Goal: Task Accomplishment & Management: Complete application form

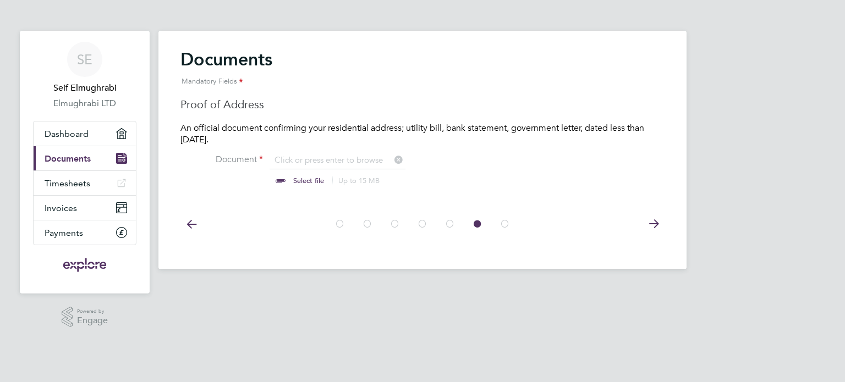
scroll to position [14, 136]
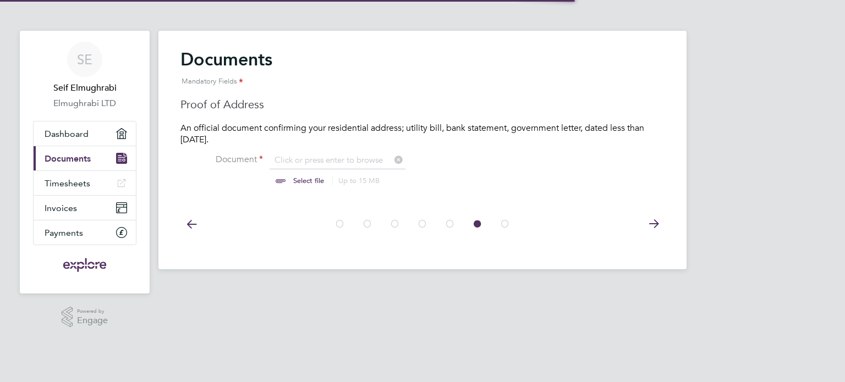
scroll to position [14, 136]
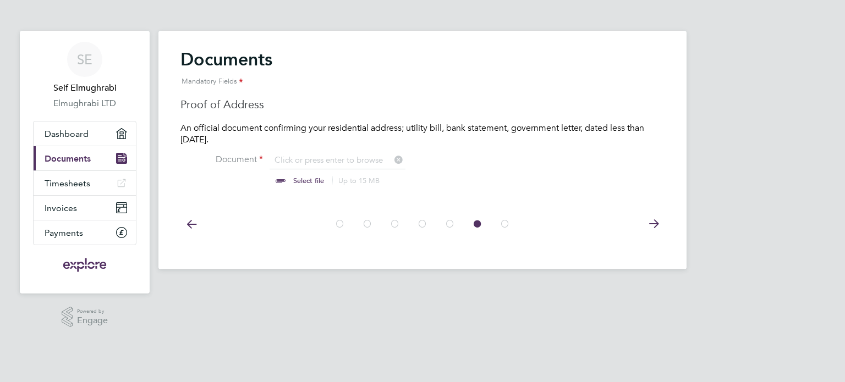
click at [329, 163] on input "file" at bounding box center [319, 171] width 173 height 33
type input "C:\fakepath\2507190000030899.pdf"
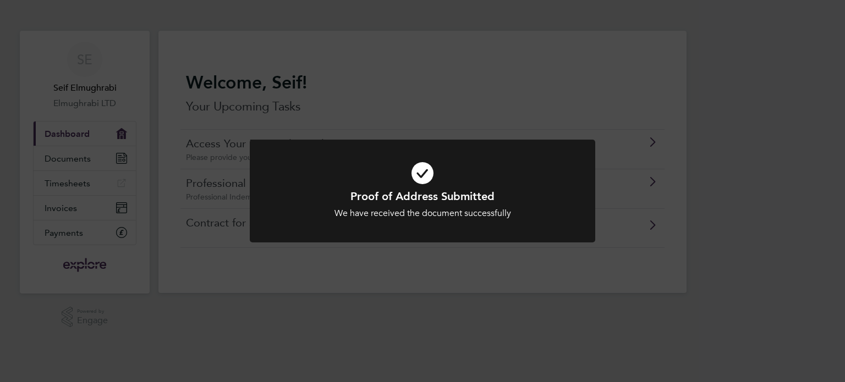
click at [499, 89] on div "Proof of Address Submitted We have received the document successfully Cancel Ok…" at bounding box center [422, 191] width 845 height 382
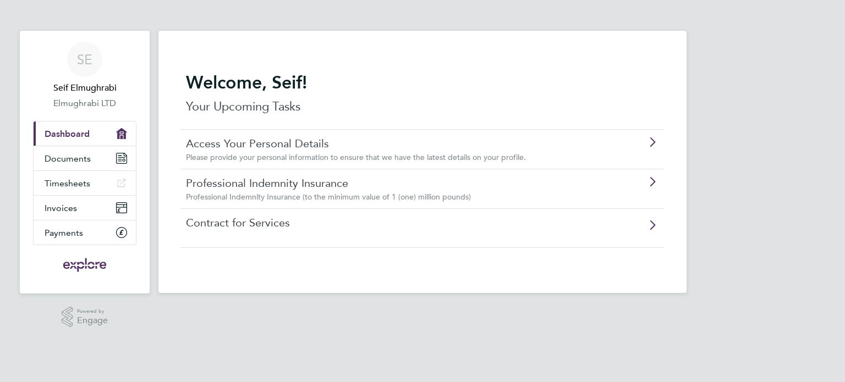
click at [403, 222] on link "Contract for Services" at bounding box center [391, 223] width 411 height 14
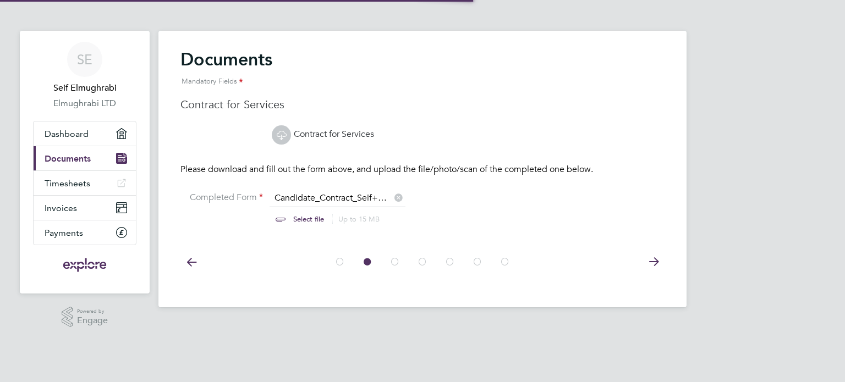
scroll to position [14, 136]
click at [284, 134] on icon at bounding box center [281, 135] width 14 height 14
click at [313, 219] on input "file" at bounding box center [319, 208] width 173 height 33
click at [335, 202] on input "file" at bounding box center [319, 208] width 173 height 33
type input "C:\fakepath\Candidate_Contract_Seif+Elmughrabi (1).pdf"
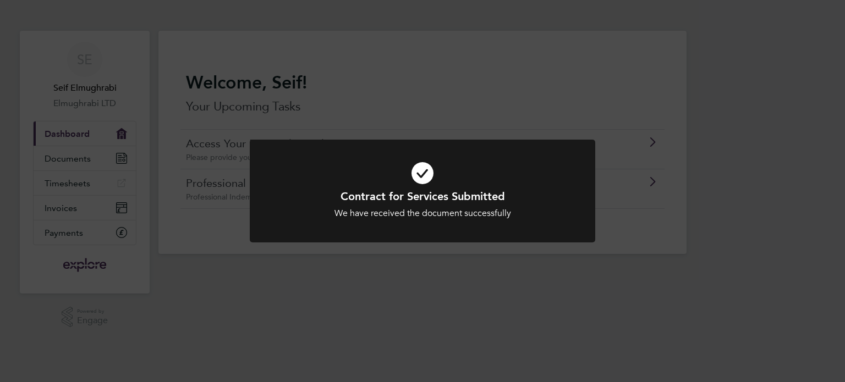
click at [422, 106] on div "Contract for Services Submitted We have received the document successfully Canc…" at bounding box center [422, 191] width 845 height 382
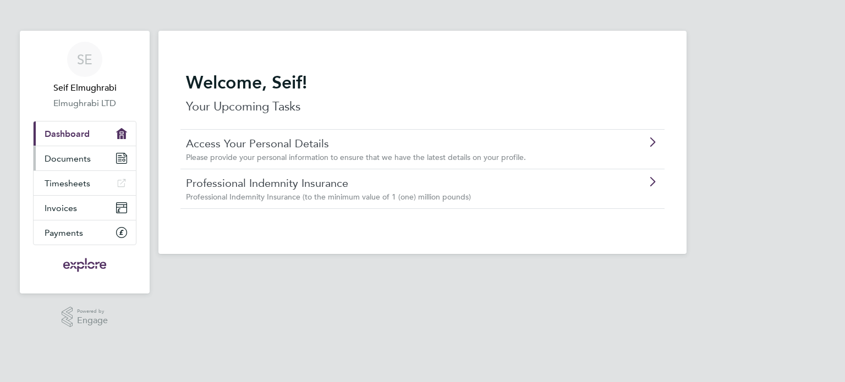
click at [77, 153] on span "Documents" at bounding box center [68, 158] width 46 height 10
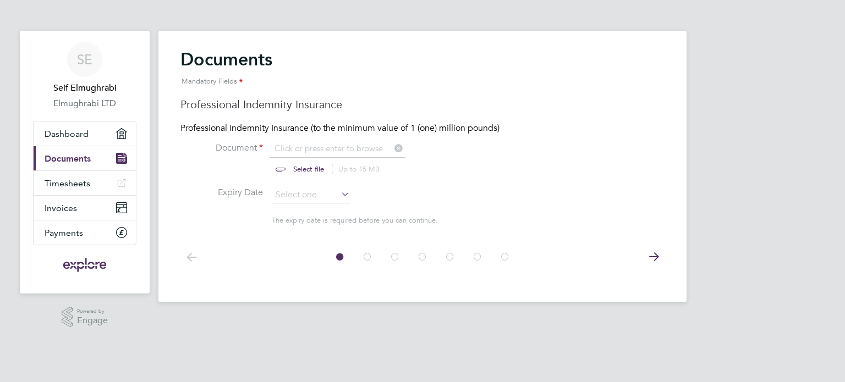
scroll to position [14, 136]
